Goal: Navigation & Orientation: Understand site structure

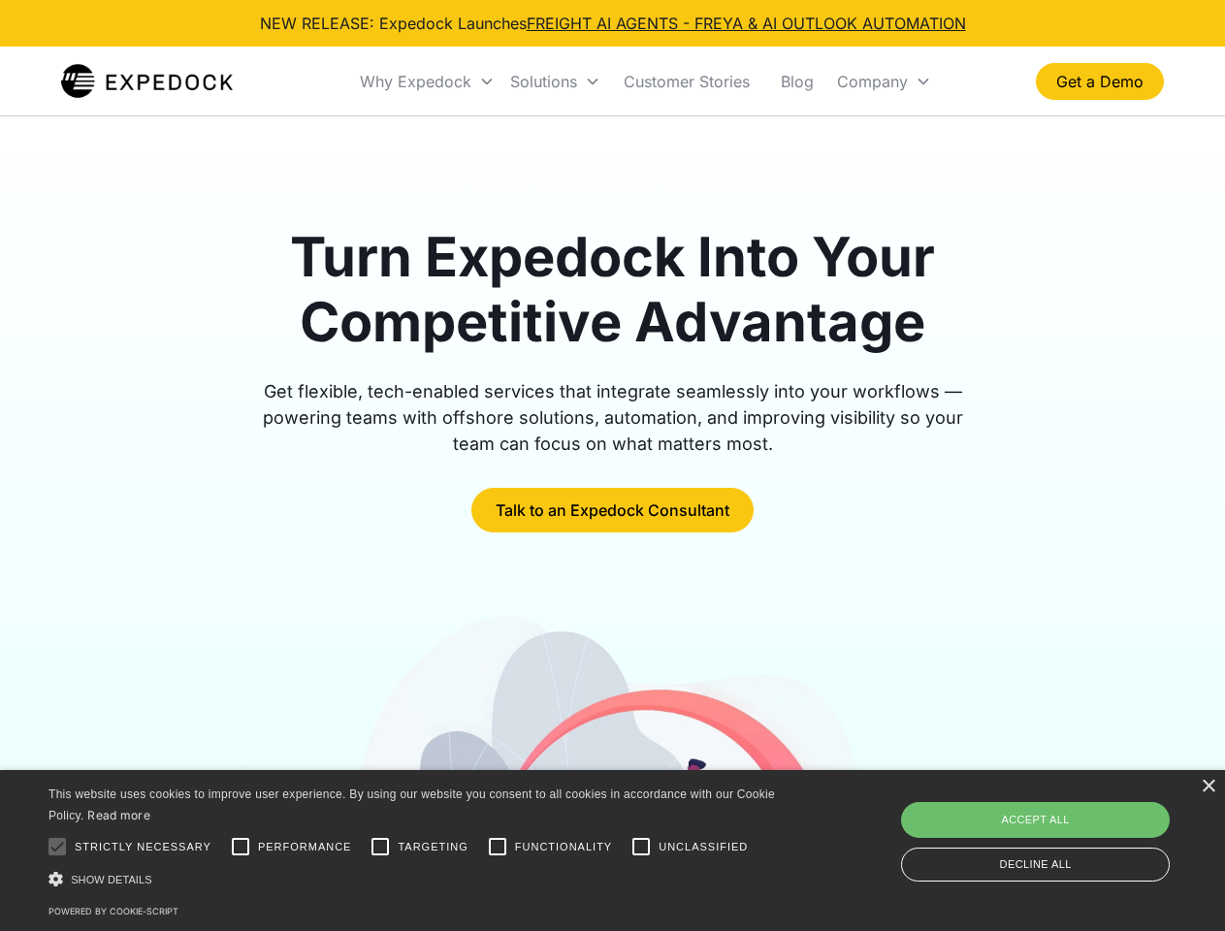
click at [428, 81] on div "Why Expedock" at bounding box center [416, 81] width 112 height 19
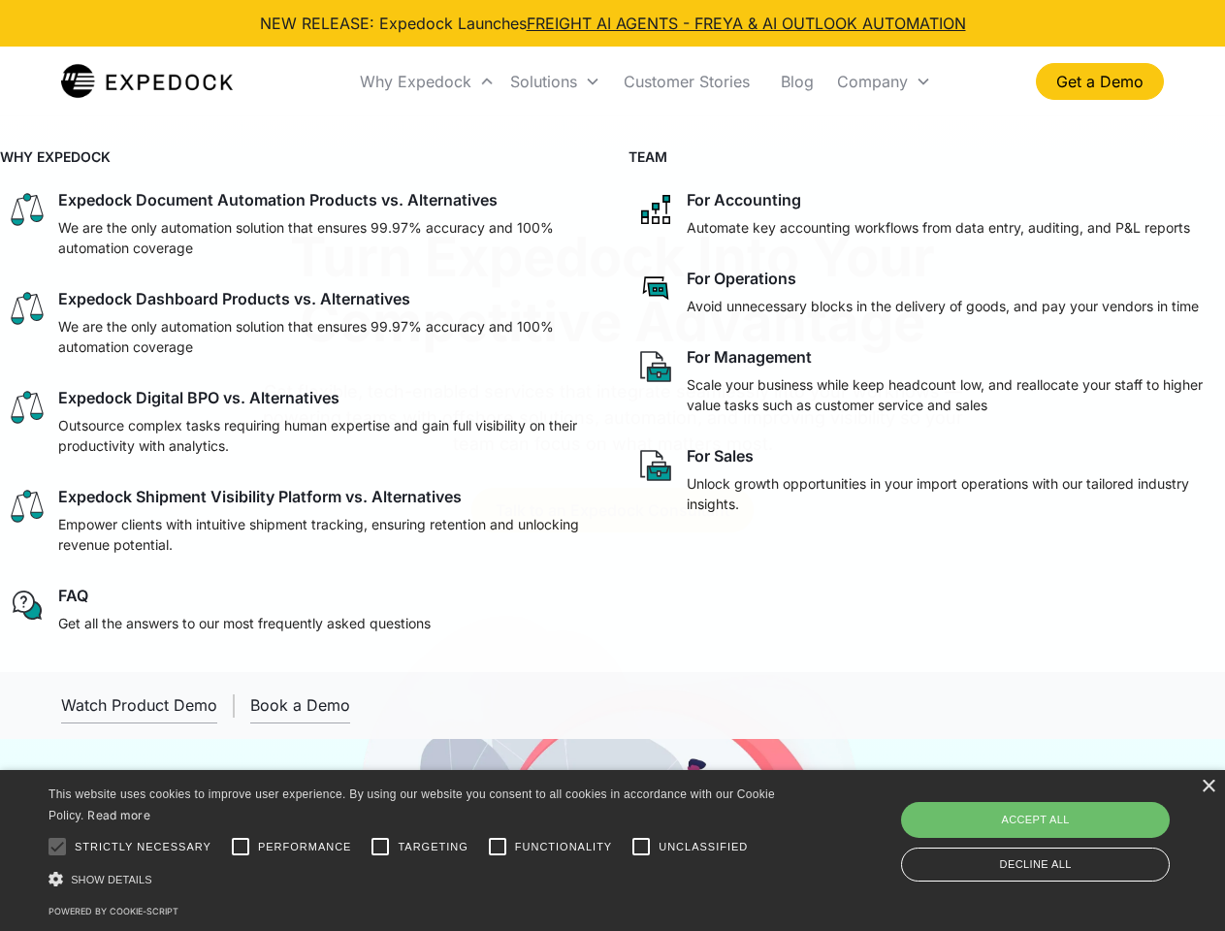
click at [555, 81] on div "Solutions" at bounding box center [543, 81] width 67 height 19
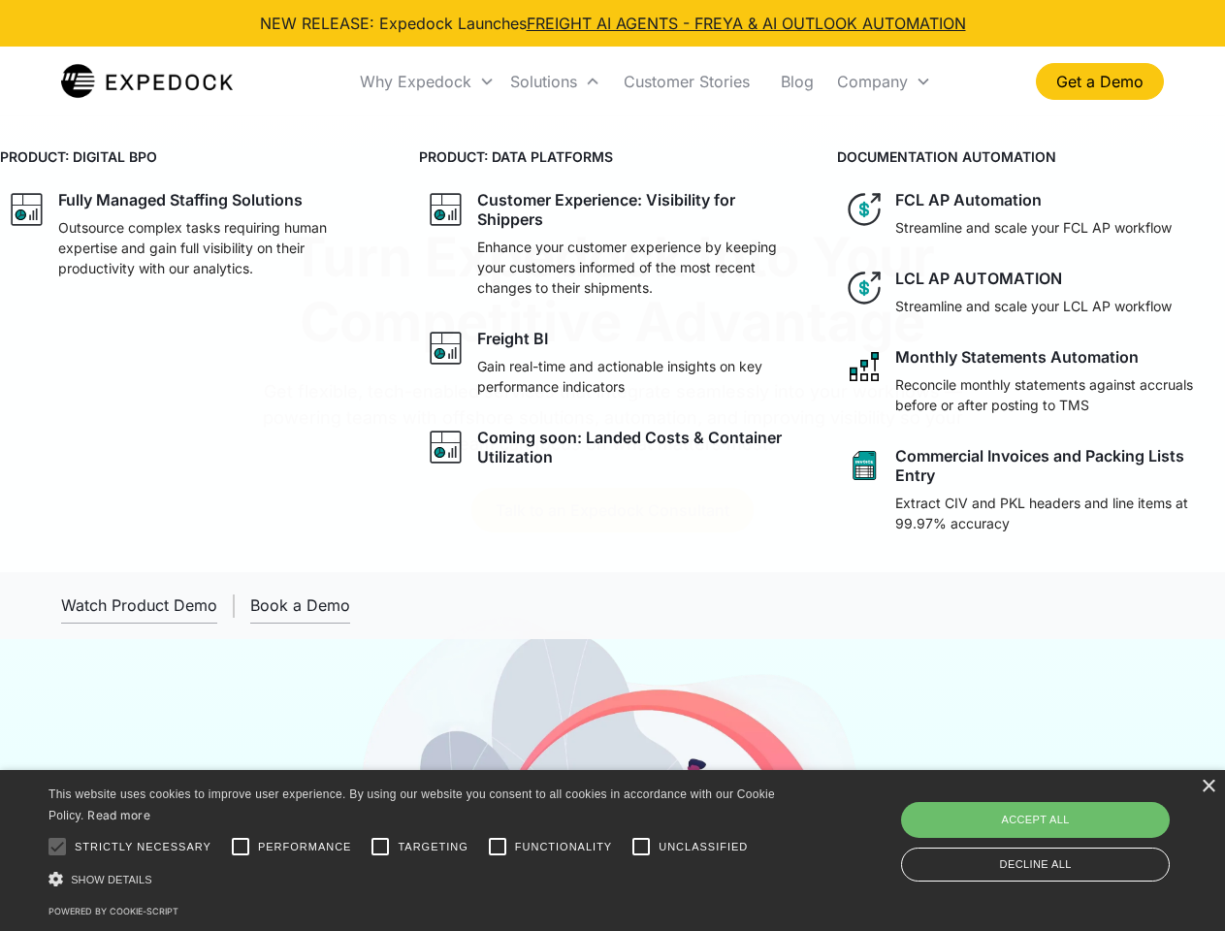
click at [884, 81] on div "Company" at bounding box center [872, 81] width 71 height 19
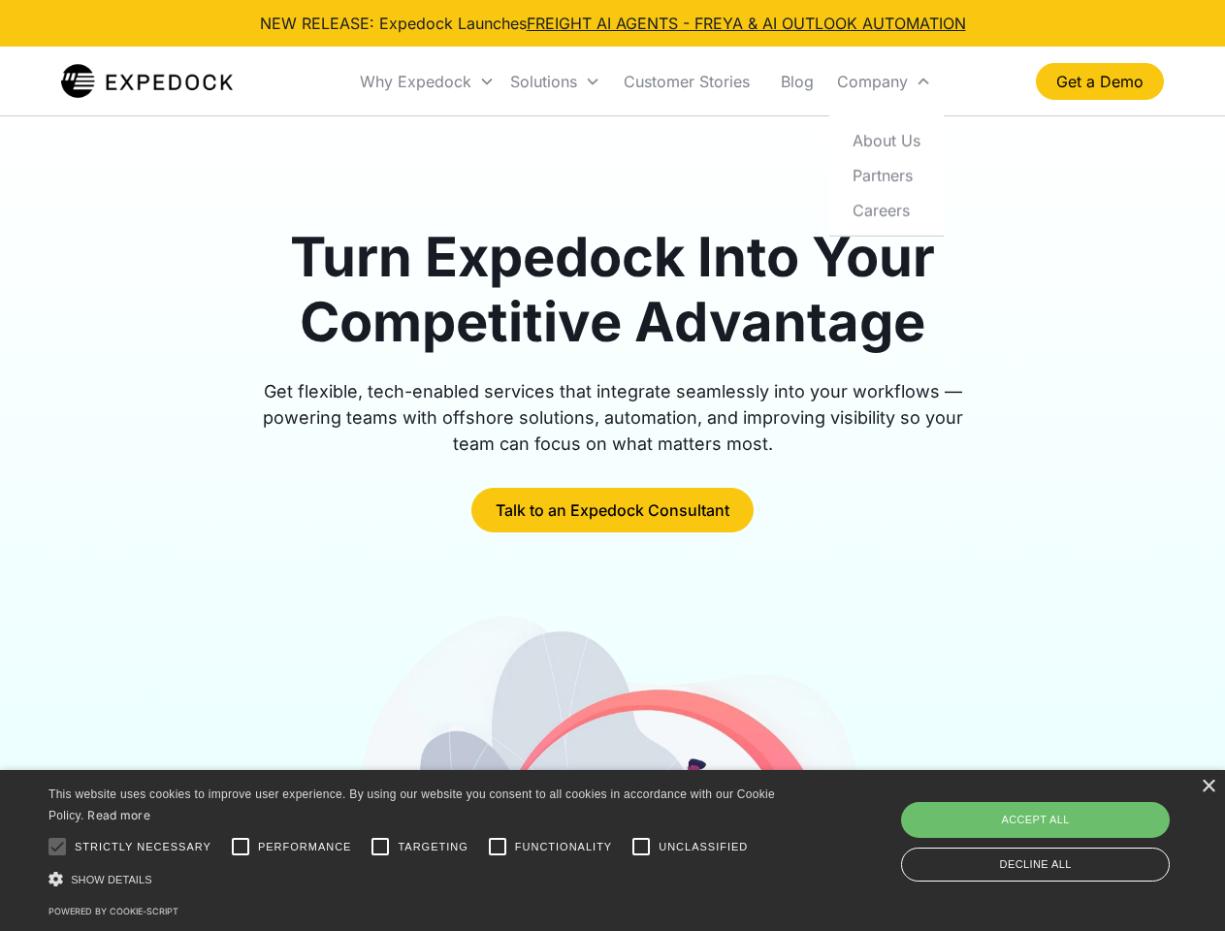
click at [57, 847] on div at bounding box center [57, 846] width 39 height 39
click at [241, 847] on input "Performance" at bounding box center [240, 846] width 39 height 39
checkbox input "true"
click at [380, 847] on input "Targeting" at bounding box center [380, 846] width 39 height 39
checkbox input "true"
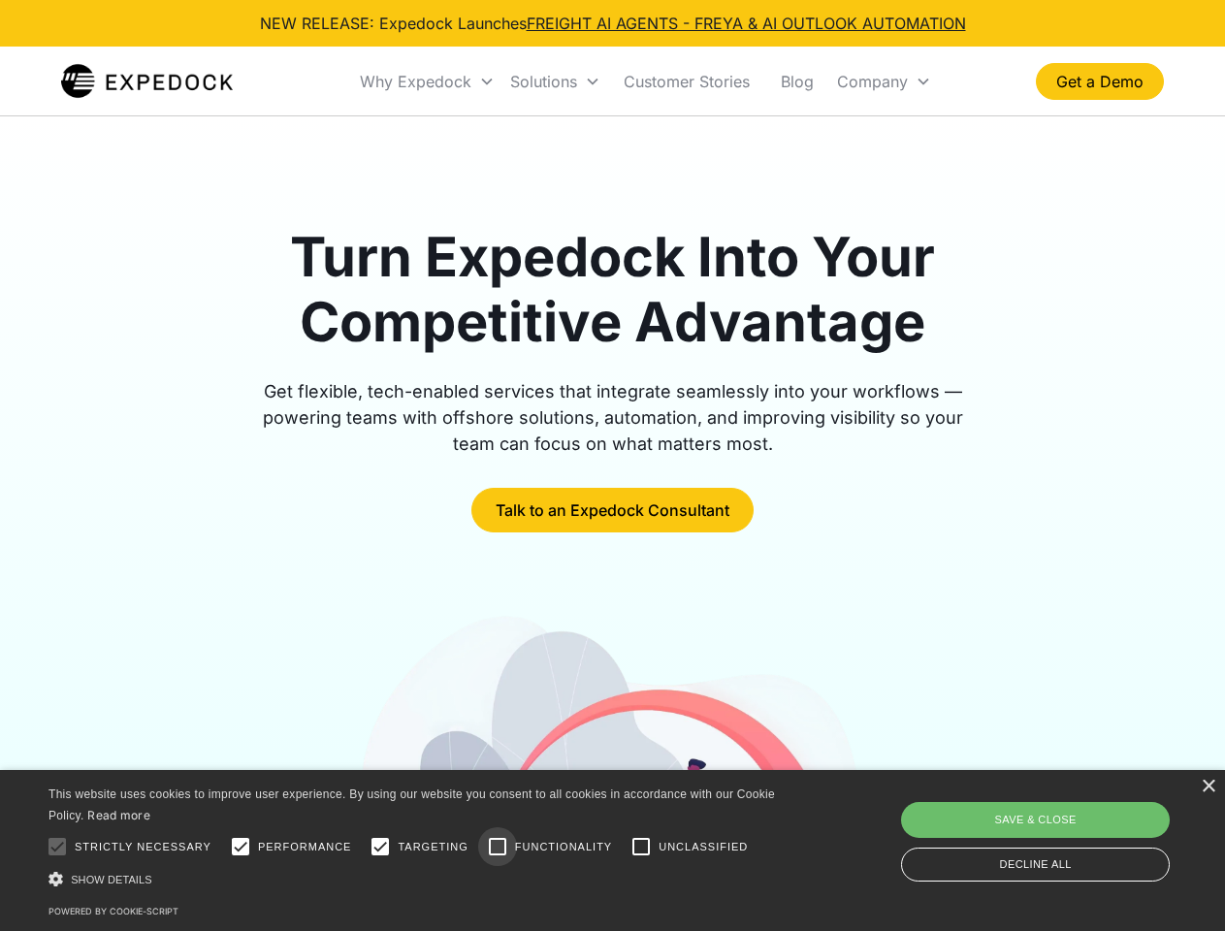
click at [498, 847] on input "Functionality" at bounding box center [497, 846] width 39 height 39
checkbox input "true"
click at [641, 847] on input "Unclassified" at bounding box center [641, 846] width 39 height 39
checkbox input "true"
click at [415, 879] on div "Show details Hide details" at bounding box center [414, 879] width 733 height 20
